Goal: Task Accomplishment & Management: Manage account settings

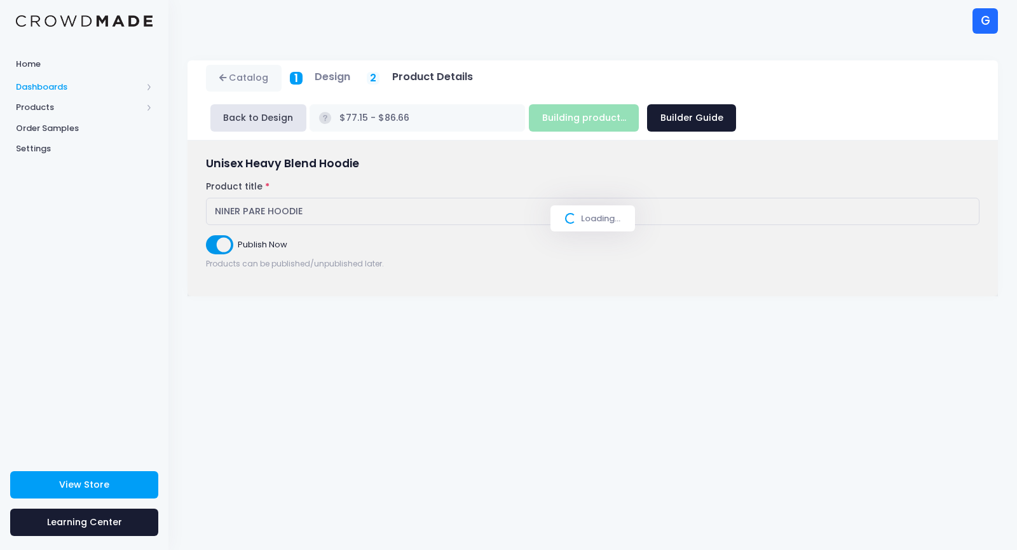
click at [64, 83] on span "Dashboards" at bounding box center [79, 87] width 126 height 13
click at [30, 143] on span "Products" at bounding box center [79, 148] width 126 height 13
click at [57, 86] on span "Dashboards" at bounding box center [79, 87] width 126 height 13
click at [45, 144] on span "Products" at bounding box center [79, 148] width 126 height 13
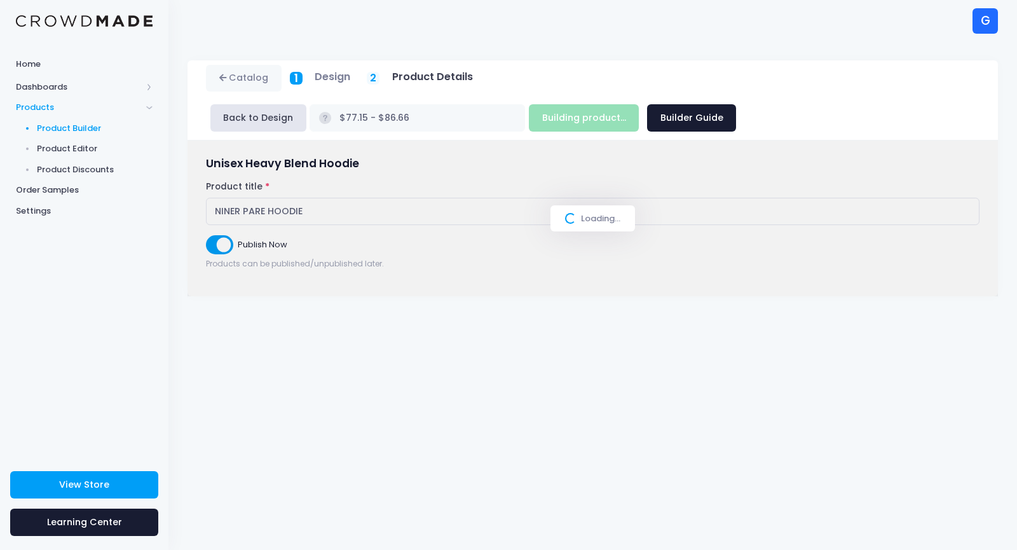
click at [45, 132] on span "Product Builder" at bounding box center [95, 128] width 116 height 13
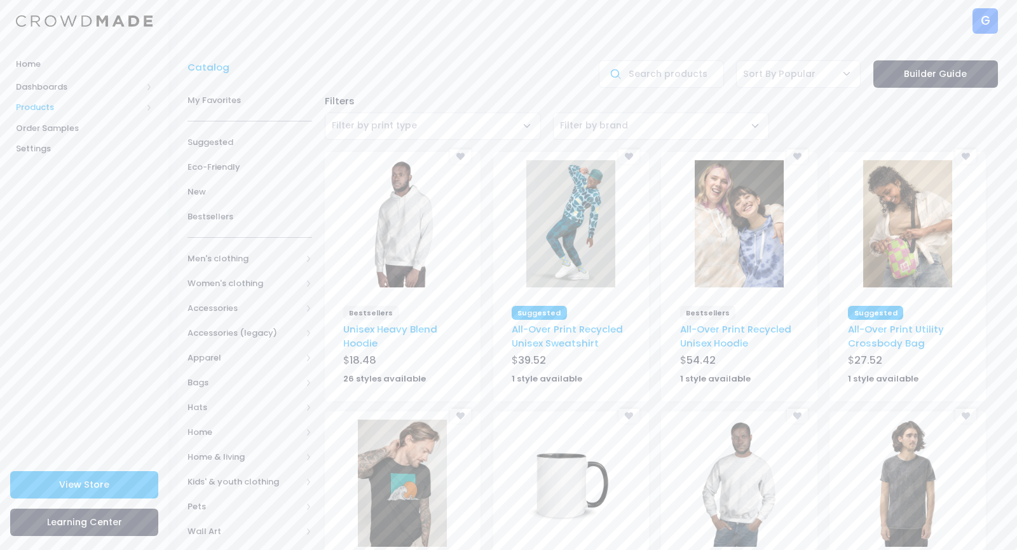
click at [45, 107] on span "Products" at bounding box center [79, 107] width 126 height 13
click at [46, 143] on span "Product Editor" at bounding box center [95, 148] width 116 height 13
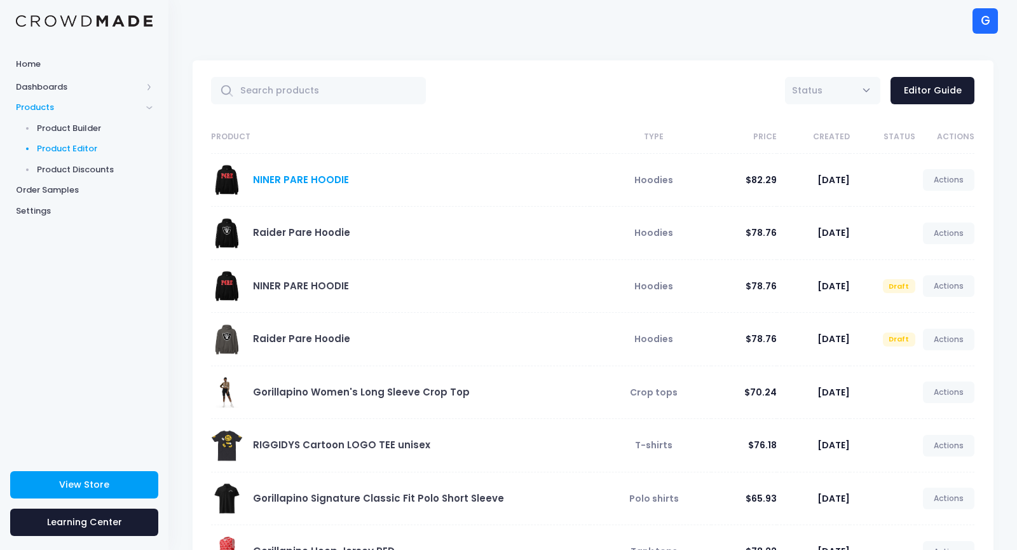
click at [276, 181] on link "NINER PARE HOODIE" at bounding box center [301, 179] width 96 height 13
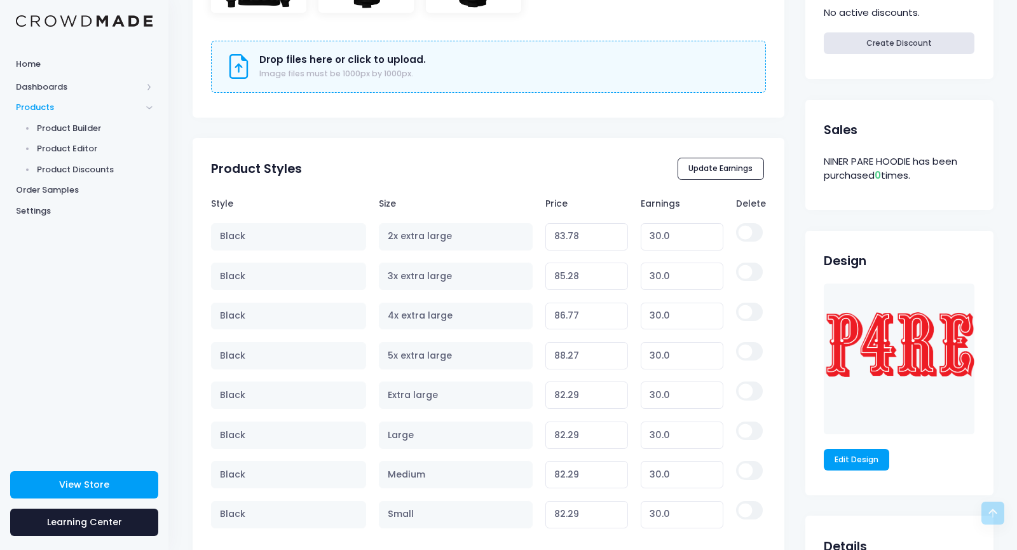
scroll to position [585, 0]
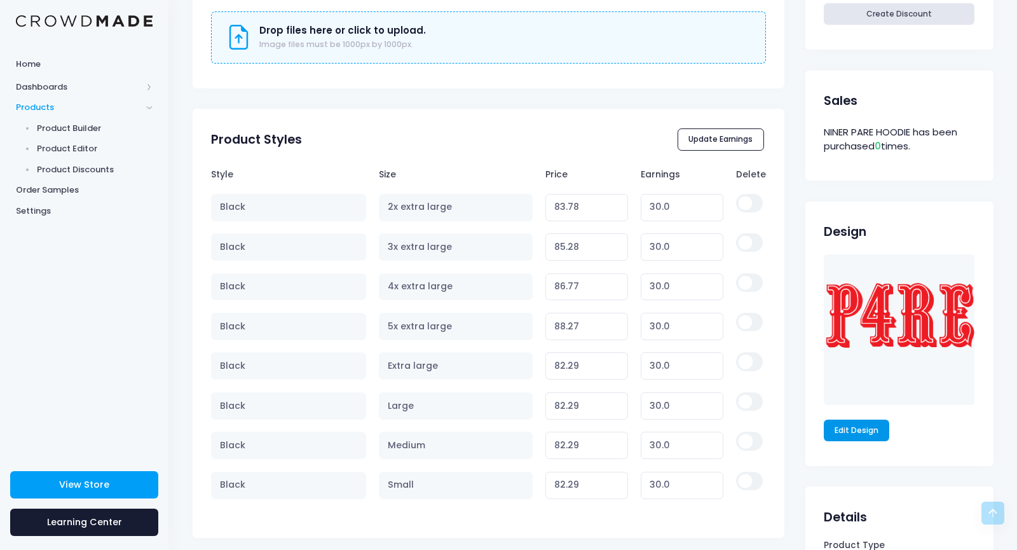
click at [847, 424] on link "Edit Design" at bounding box center [856, 430] width 66 height 22
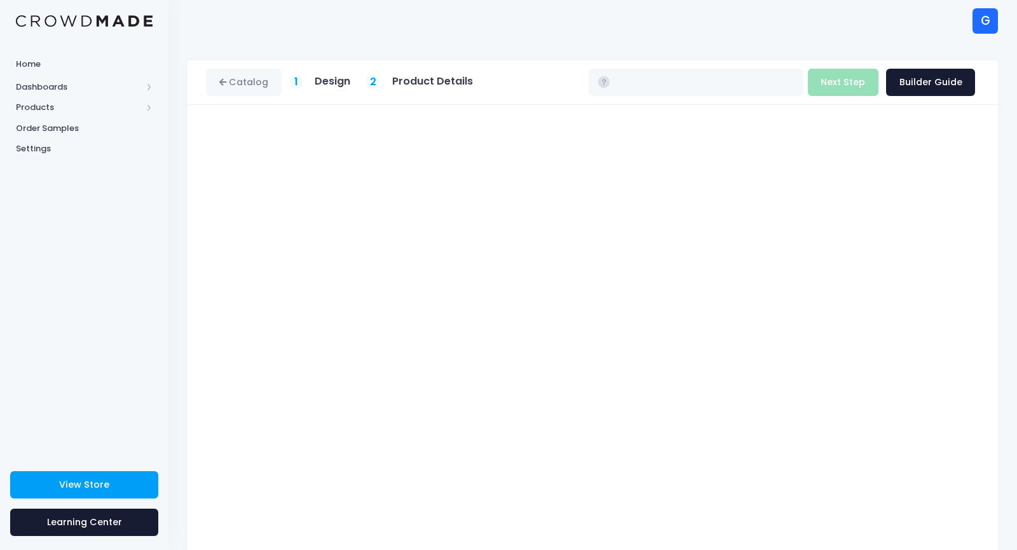
type input "$68.65 - $78.16"
click at [842, 84] on button "Next Step" at bounding box center [843, 82] width 71 height 27
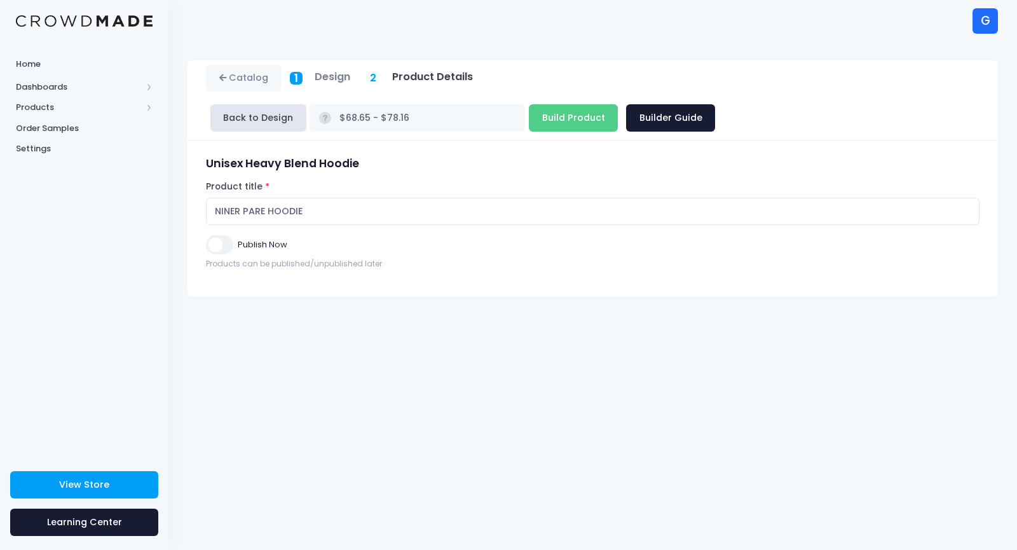
click at [220, 235] on input "Publish Now" at bounding box center [219, 244] width 27 height 18
checkbox input "true"
click at [618, 104] on input "Build Product" at bounding box center [573, 117] width 89 height 27
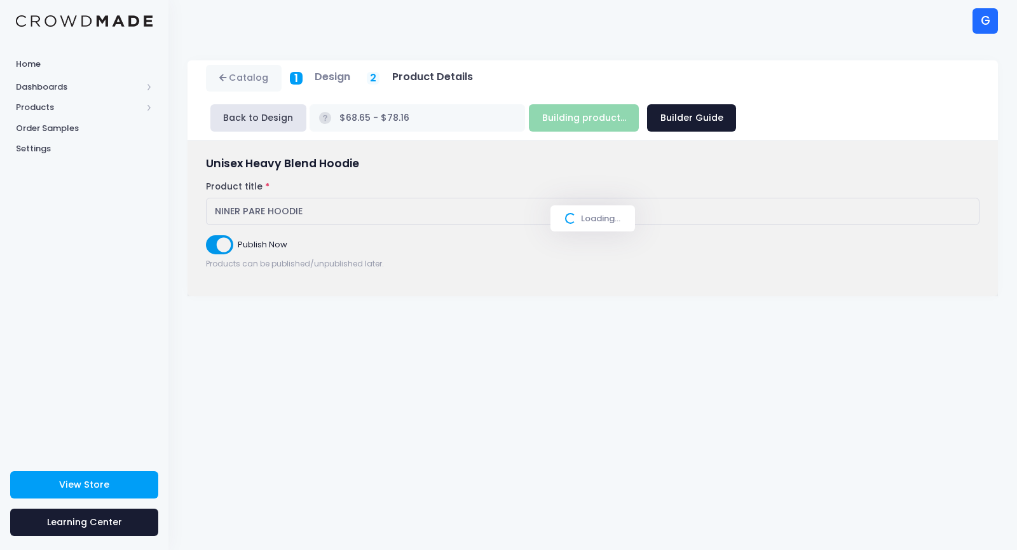
type input "Build Product"
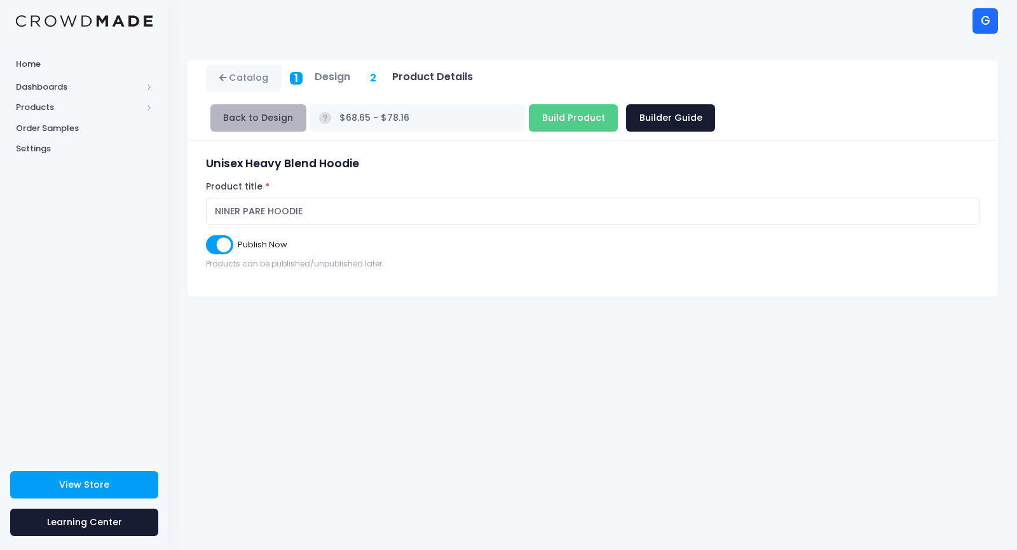
click at [306, 104] on button "Back to Design" at bounding box center [258, 117] width 96 height 27
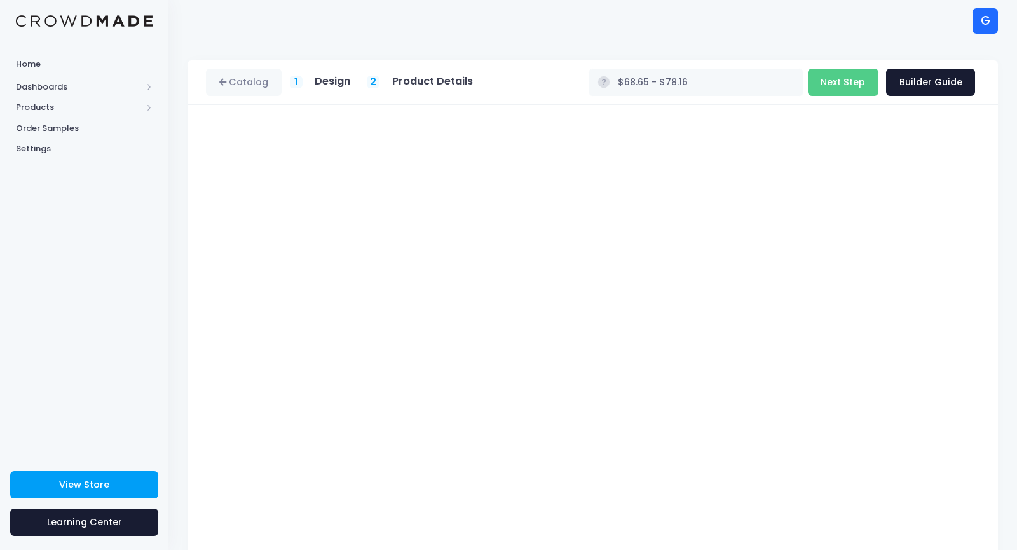
scroll to position [55, 0]
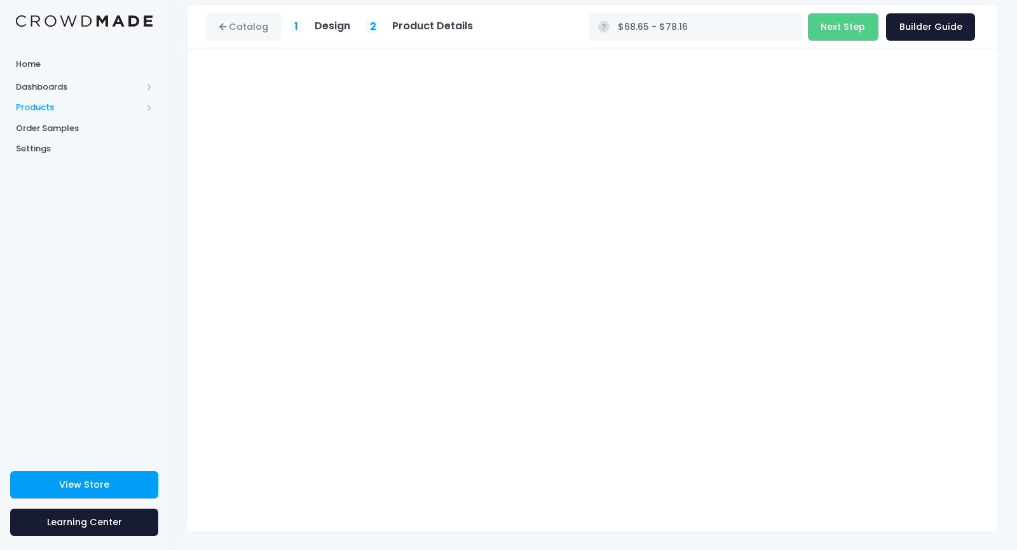
click at [29, 108] on span "Products" at bounding box center [79, 107] width 126 height 13
click at [48, 123] on span "Product Builder" at bounding box center [95, 128] width 116 height 13
click at [48, 151] on span "Product Editor" at bounding box center [95, 148] width 116 height 13
click at [53, 149] on span "Product Editor" at bounding box center [95, 148] width 116 height 13
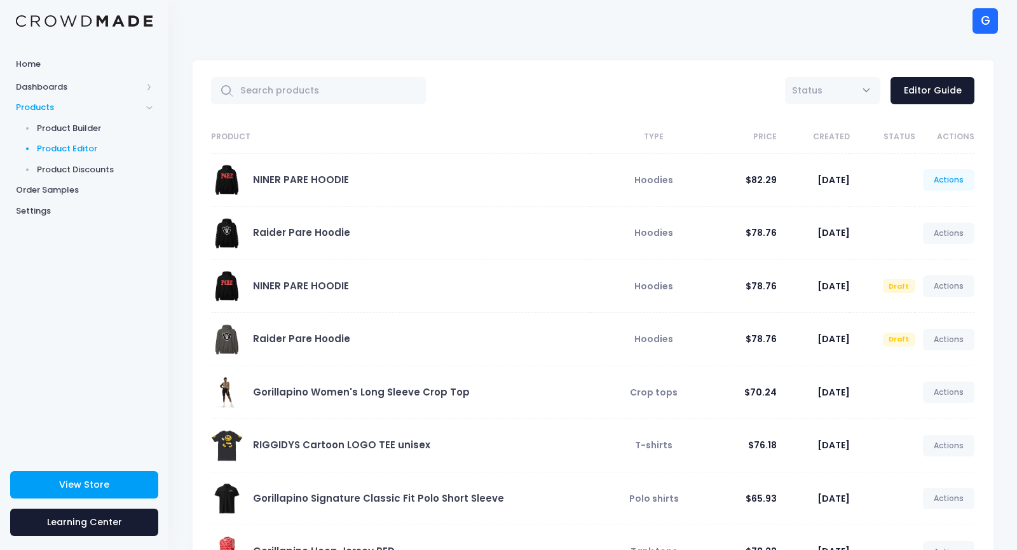
click at [945, 177] on link "Actions" at bounding box center [949, 180] width 52 height 22
click at [919, 252] on link "Unpublish" at bounding box center [935, 256] width 67 height 22
